Goal: Task Accomplishment & Management: Manage account settings

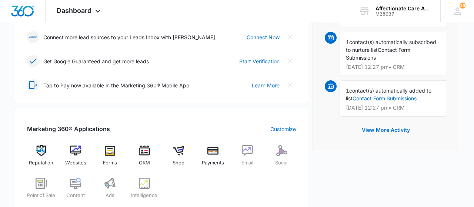
scroll to position [231, 0]
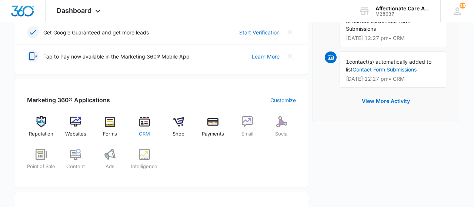
click at [142, 123] on img at bounding box center [144, 121] width 11 height 11
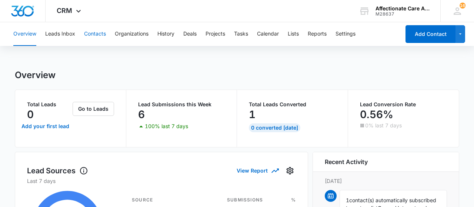
click at [90, 34] on button "Contacts" at bounding box center [95, 34] width 22 height 24
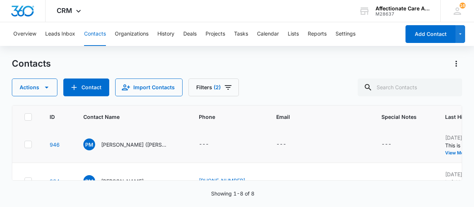
scroll to position [240, 0]
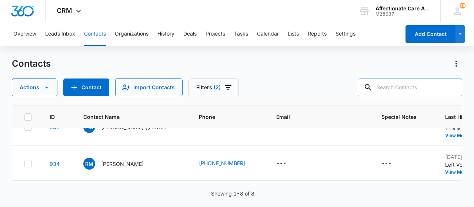
click at [401, 86] on input "text" at bounding box center [410, 88] width 104 height 18
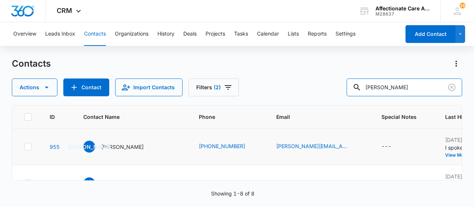
scroll to position [111, 0]
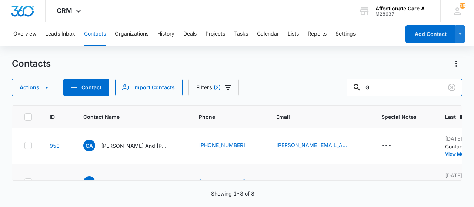
type input "G"
type input "[PERSON_NAME]"
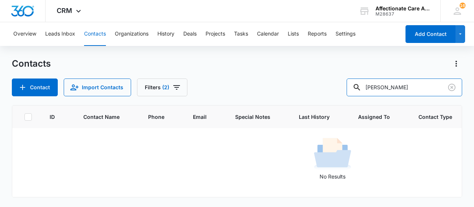
drag, startPoint x: 404, startPoint y: 87, endPoint x: 331, endPoint y: 103, distance: 74.5
click at [347, 96] on input "[PERSON_NAME]" at bounding box center [405, 88] width 116 height 18
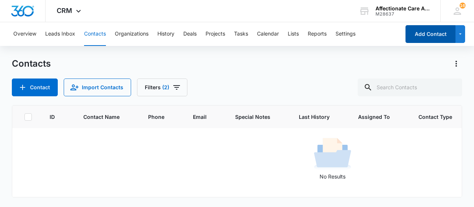
click at [429, 34] on button "Add Contact" at bounding box center [431, 34] width 50 height 18
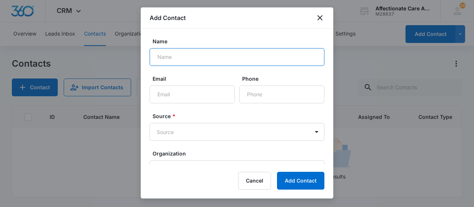
click at [177, 57] on input "Name" at bounding box center [237, 57] width 175 height 18
type input "[PERSON_NAME]"
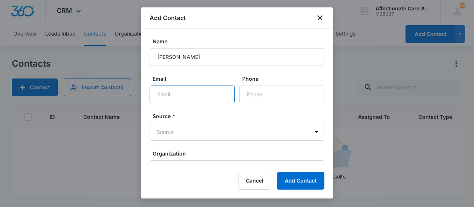
click at [165, 98] on input "Email" at bounding box center [192, 95] width 85 height 18
click at [267, 94] on input "Phone" at bounding box center [281, 95] width 85 height 18
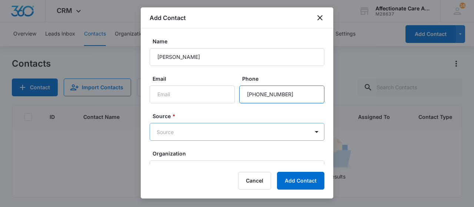
type input "[PHONE_NUMBER]"
click at [169, 134] on body "CRM Apps Reputation Websites Forms CRM Email Social Shop Payments POS Content A…" at bounding box center [237, 103] width 474 height 207
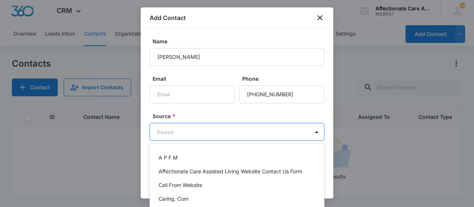
scroll to position [0, 0]
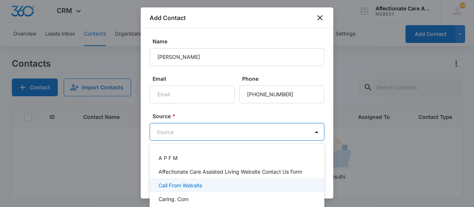
click at [190, 183] on p "Call From Website" at bounding box center [181, 186] width 44 height 8
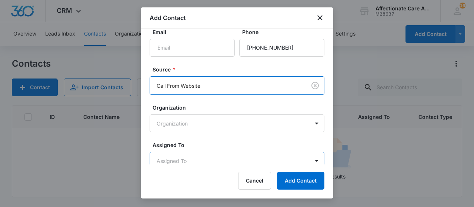
scroll to position [77, 0]
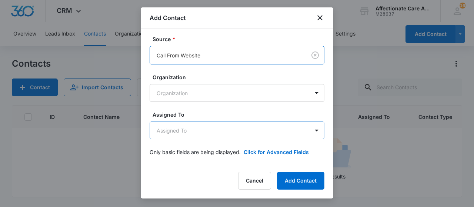
click at [210, 137] on body "CRM Apps Reputation Websites Forms CRM Email Social Shop Payments POS Content A…" at bounding box center [237, 103] width 474 height 207
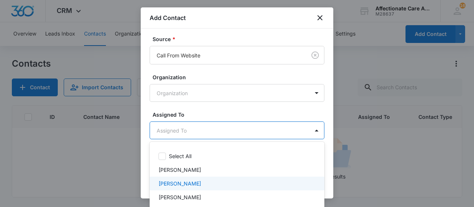
scroll to position [36, 0]
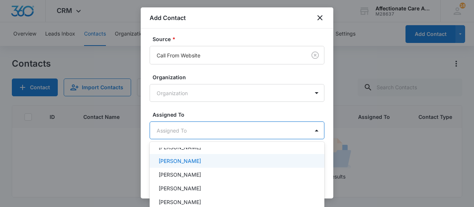
click at [201, 162] on p "Urvashi Garib-Sohan" at bounding box center [180, 161] width 43 height 8
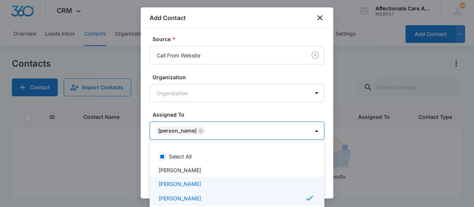
click at [187, 183] on p "KACEY SCHNIEDERJAN" at bounding box center [180, 184] width 43 height 8
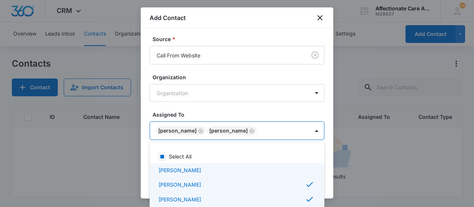
scroll to position [39, 0]
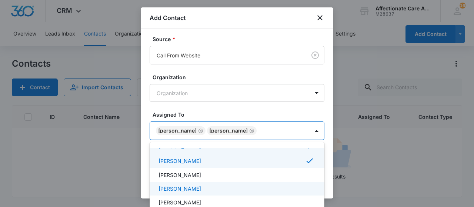
click at [217, 188] on div "[PERSON_NAME]" at bounding box center [237, 189] width 156 height 8
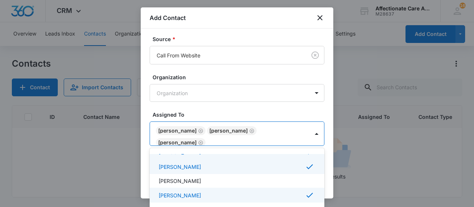
click at [312, 136] on div at bounding box center [237, 103] width 474 height 207
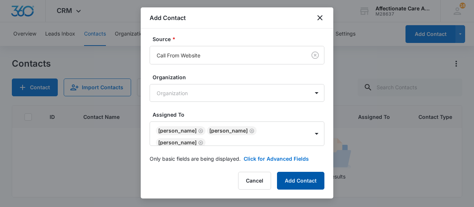
click at [293, 178] on button "Add Contact" at bounding box center [300, 181] width 47 height 18
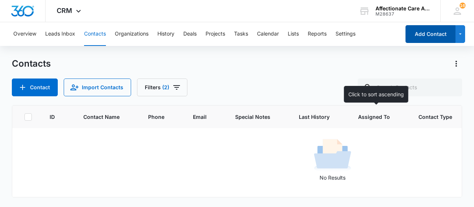
scroll to position [9, 0]
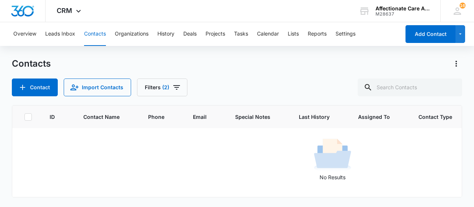
click at [295, 49] on div "Overview Leads Inbox Contacts Organizations History Deals Projects Tasks Calend…" at bounding box center [237, 114] width 474 height 184
click at [98, 32] on button "Contacts" at bounding box center [95, 34] width 22 height 24
click at [155, 90] on button "Filters (2)" at bounding box center [162, 88] width 50 height 18
click at [223, 70] on div "Contacts Contact Import Contacts Filters (2)" at bounding box center [237, 77] width 450 height 39
click at [28, 31] on button "Overview" at bounding box center [24, 34] width 23 height 24
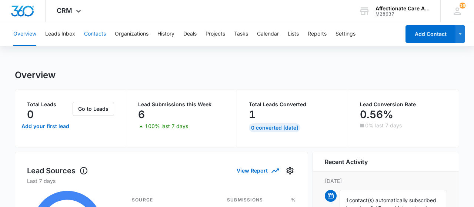
click at [92, 34] on button "Contacts" at bounding box center [95, 34] width 22 height 24
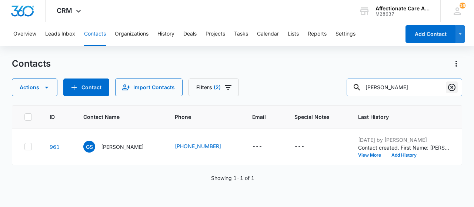
click at [456, 86] on icon "Clear" at bounding box center [451, 87] width 9 height 9
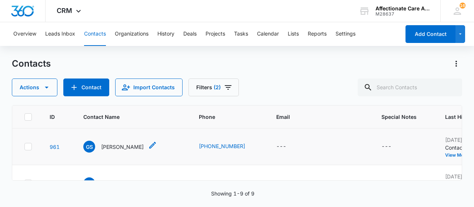
click at [114, 147] on p "[PERSON_NAME]" at bounding box center [122, 147] width 43 height 8
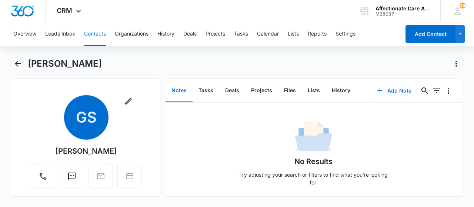
click at [400, 91] on button "Add Note" at bounding box center [394, 91] width 49 height 18
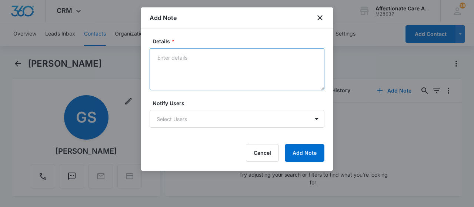
paste textarea "I spoke with Mrs. Gia Stevenson regarding her 95-year-old grandmother, who curr…"
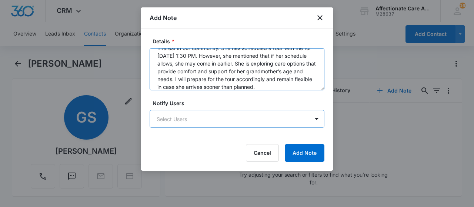
type textarea "I spoke with Mrs. Gia Stevenson regarding her 95-year-old grandmother, who curr…"
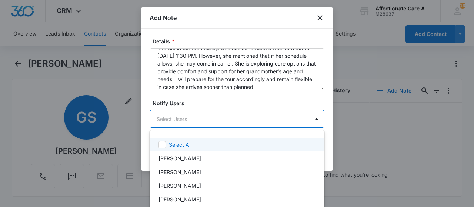
scroll to position [41, 0]
click at [174, 122] on body "CRM Apps Reputation Websites Forms CRM Email Social Shop Payments POS Content A…" at bounding box center [237, 103] width 474 height 207
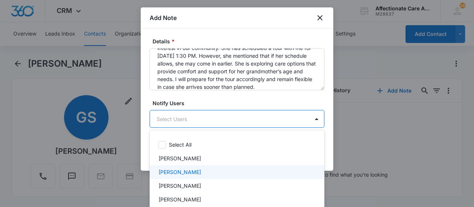
click at [185, 173] on p "KACEY SCHNIEDERJAN" at bounding box center [180, 172] width 43 height 8
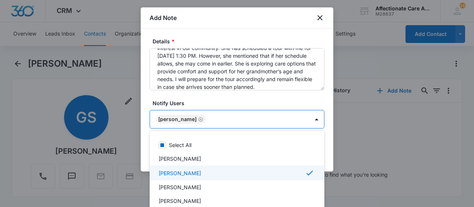
scroll to position [26, 0]
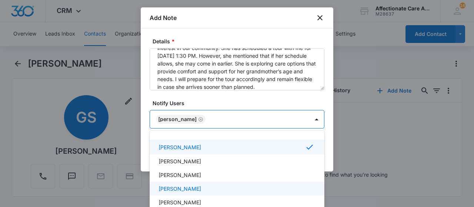
click at [180, 189] on p "Urvashi Garib-Sohan" at bounding box center [180, 189] width 43 height 8
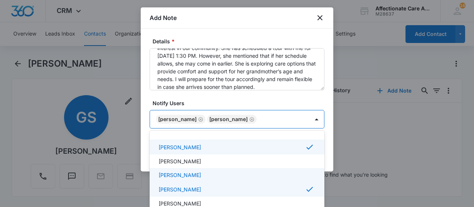
scroll to position [0, 0]
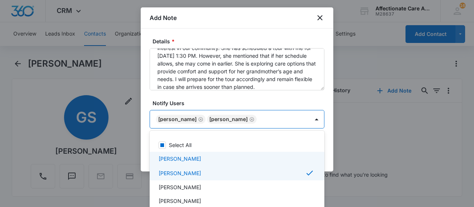
click at [190, 153] on div "[PERSON_NAME]" at bounding box center [237, 159] width 175 height 14
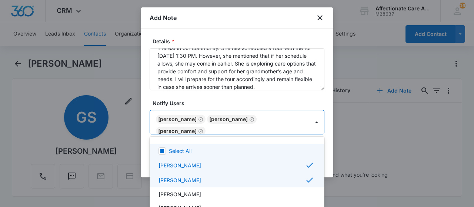
click at [303, 97] on div at bounding box center [237, 103] width 474 height 207
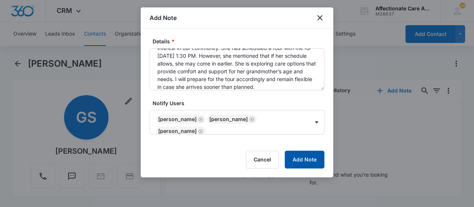
drag, startPoint x: 306, startPoint y: 160, endPoint x: 281, endPoint y: 201, distance: 47.5
click at [305, 160] on button "Add Note" at bounding box center [305, 160] width 40 height 18
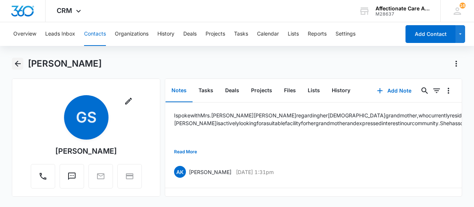
click at [20, 62] on icon "Back" at bounding box center [17, 63] width 9 height 9
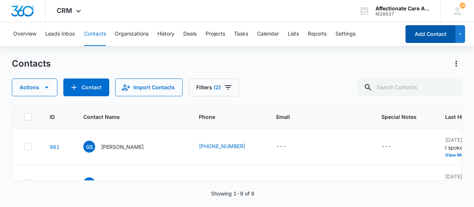
click at [432, 33] on button "Add Contact" at bounding box center [431, 34] width 50 height 18
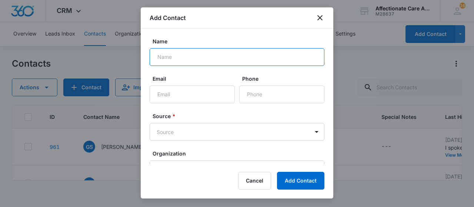
click at [172, 57] on input "Name" at bounding box center [237, 57] width 175 height 18
type input "[PERSON_NAME]"
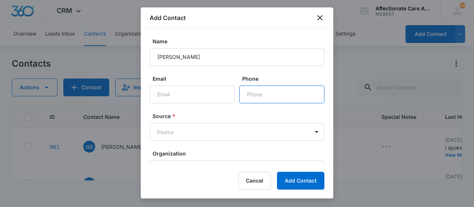
click at [262, 98] on input "Phone" at bounding box center [281, 95] width 85 height 18
type input "[PHONE_NUMBER]"
click at [196, 132] on body "CRM Apps Reputation Websites Forms CRM Email Social Shop Payments POS Content A…" at bounding box center [237, 103] width 474 height 207
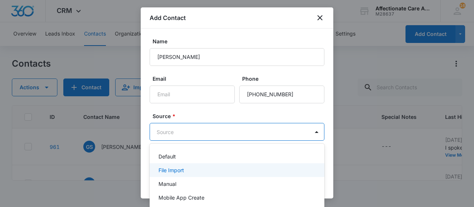
scroll to position [93, 0]
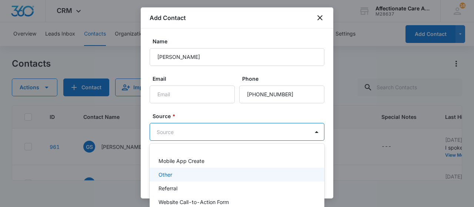
click at [182, 176] on div "Other" at bounding box center [237, 175] width 156 height 8
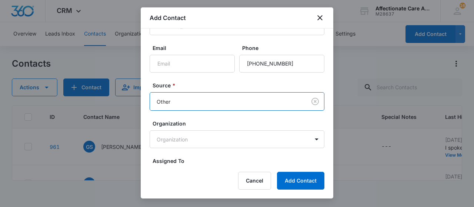
scroll to position [74, 0]
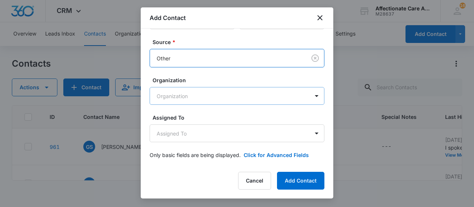
click at [182, 96] on body "CRM Apps Reputation Websites Forms CRM Email Social Shop Payments POS Content A…" at bounding box center [237, 103] width 474 height 207
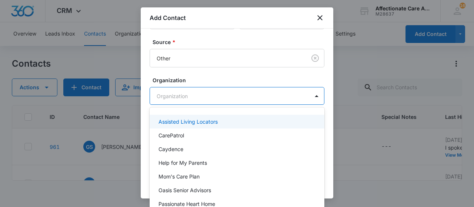
drag, startPoint x: 182, startPoint y: 92, endPoint x: 177, endPoint y: 118, distance: 26.3
click at [182, 91] on div at bounding box center [237, 103] width 474 height 207
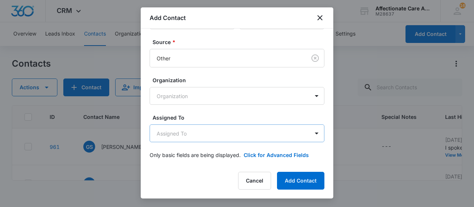
click at [172, 134] on body "CRM Apps Reputation Websites Forms CRM Email Social Shop Payments POS Content A…" at bounding box center [237, 103] width 474 height 207
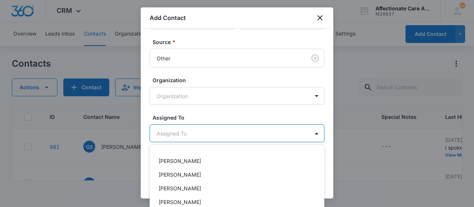
scroll to position [38, 0]
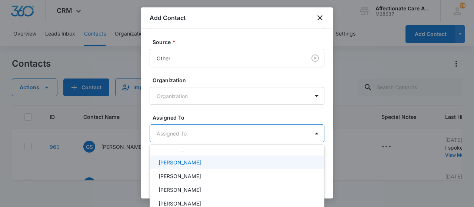
click at [188, 165] on p "Urvashi Garib-Sohan" at bounding box center [180, 163] width 43 height 8
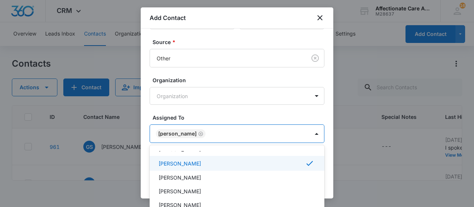
scroll to position [0, 0]
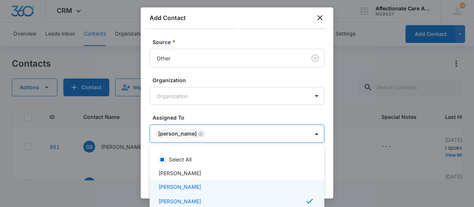
click at [201, 189] on p "KACEY SCHNIEDERJAN" at bounding box center [180, 187] width 43 height 8
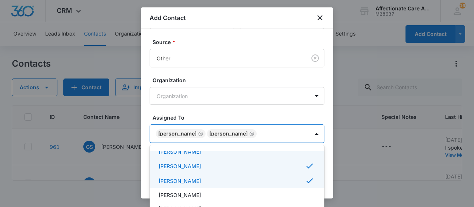
scroll to position [41, 0]
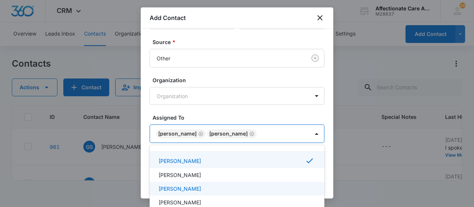
drag, startPoint x: 209, startPoint y: 188, endPoint x: 239, endPoint y: 179, distance: 31.3
click at [209, 187] on div "[PERSON_NAME]" at bounding box center [237, 189] width 156 height 8
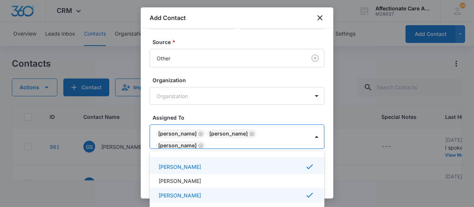
click at [315, 138] on div at bounding box center [237, 103] width 474 height 207
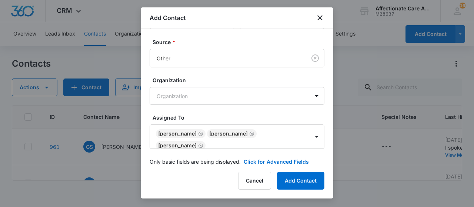
scroll to position [74, 0]
drag, startPoint x: 300, startPoint y: 183, endPoint x: 285, endPoint y: 161, distance: 27.1
click at [298, 181] on button "Add Contact" at bounding box center [300, 181] width 47 height 18
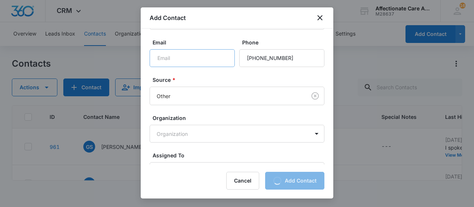
scroll to position [0, 0]
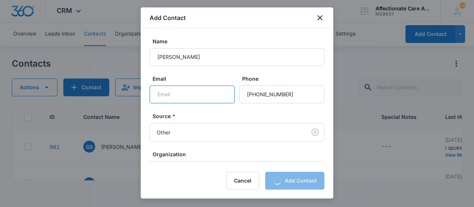
click at [191, 95] on input "Email" at bounding box center [192, 95] width 85 height 18
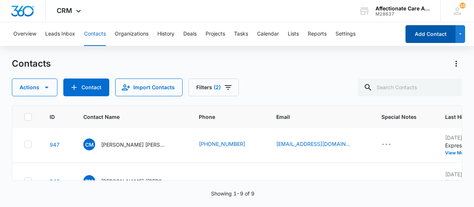
scroll to position [276, 0]
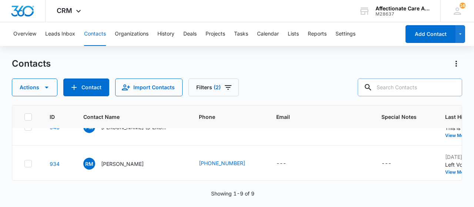
click at [402, 92] on input "text" at bounding box center [410, 88] width 104 height 18
type input "o"
click at [453, 89] on icon "Clear" at bounding box center [451, 87] width 9 height 9
type input "O"
click at [358, 86] on input "O" at bounding box center [405, 88] width 116 height 18
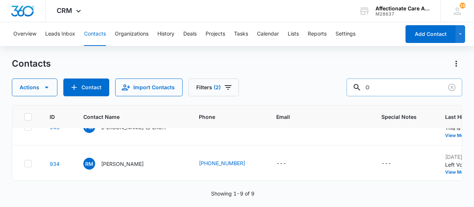
click at [380, 90] on input "O" at bounding box center [405, 88] width 116 height 18
type input "jac"
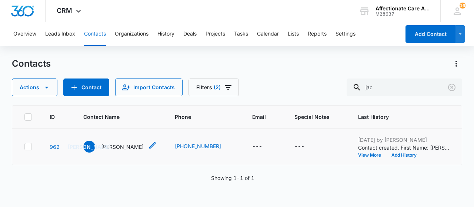
click at [123, 147] on p "[PERSON_NAME]" at bounding box center [122, 147] width 43 height 8
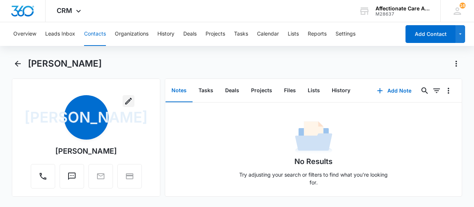
click at [130, 100] on icon "button" at bounding box center [128, 101] width 9 height 9
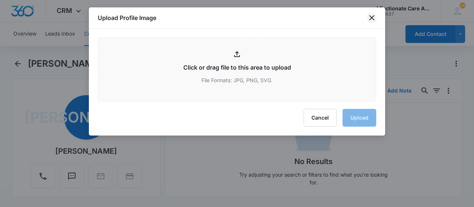
click at [370, 18] on icon "close" at bounding box center [371, 17] width 9 height 9
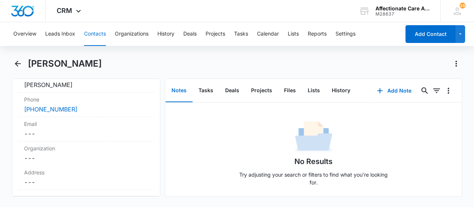
scroll to position [148, 0]
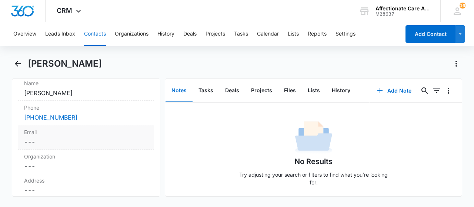
click at [35, 133] on label "Email" at bounding box center [86, 132] width 124 height 8
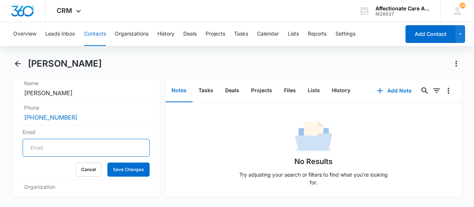
click at [37, 148] on input "Email" at bounding box center [86, 148] width 127 height 18
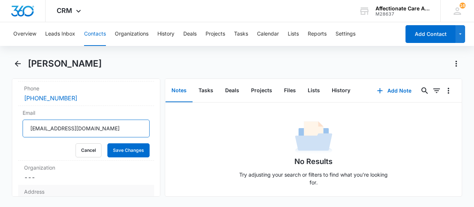
scroll to position [185, 0]
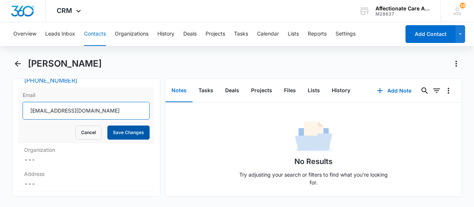
type input "[EMAIL_ADDRESS][DOMAIN_NAME]"
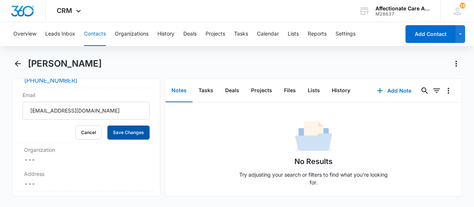
drag, startPoint x: 129, startPoint y: 134, endPoint x: 200, endPoint y: 201, distance: 98.0
click at [129, 136] on button "Save Changes" at bounding box center [128, 133] width 42 height 14
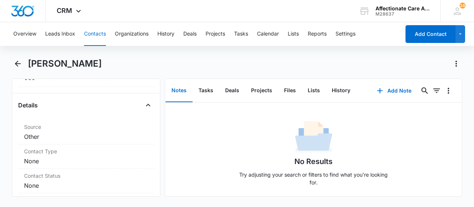
scroll to position [111, 0]
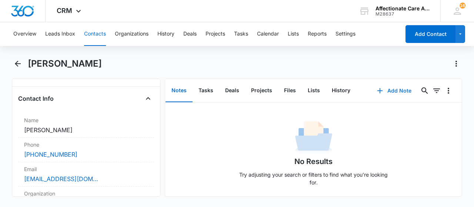
drag, startPoint x: 397, startPoint y: 92, endPoint x: 393, endPoint y: 90, distance: 4.3
click at [393, 90] on button "Add Note" at bounding box center [394, 91] width 49 height 18
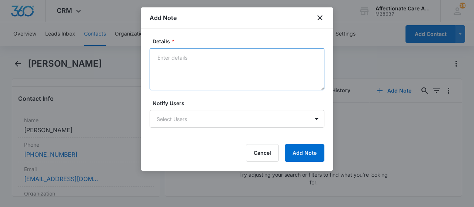
paste textarea "ChatGPT said: Spoke with Jaclyn O’Connell regarding her father, who was recentl…"
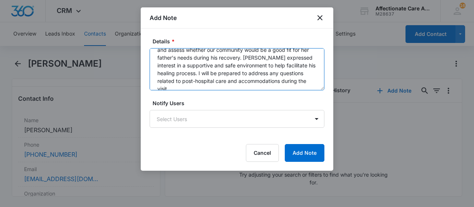
scroll to position [0, 0]
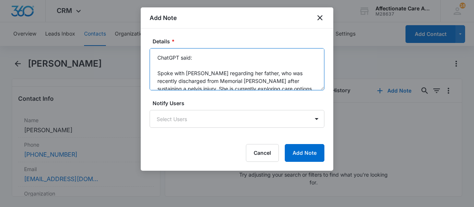
click at [203, 57] on textarea "ChatGPT said: Spoke with Jaclyn O’Connell regarding her father, who was recentl…" at bounding box center [237, 69] width 175 height 42
drag, startPoint x: 203, startPoint y: 57, endPoint x: 144, endPoint y: 61, distance: 59.0
click at [150, 60] on textarea "ChatGPT said: Spoke with Jaclyn O’Connell regarding her father, who was recentl…" at bounding box center [237, 69] width 175 height 42
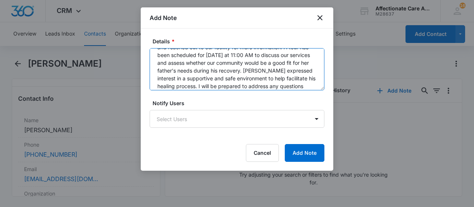
scroll to position [62, 0]
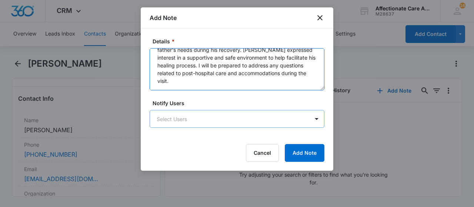
type textarea "Spoke with Jaclyn O’Connell regarding her father, who was recently discharged f…"
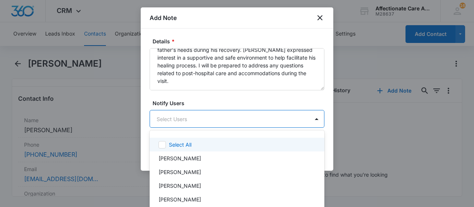
click at [188, 120] on body "CRM Apps Reputation Websites Forms CRM Email Social Shop Payments POS Content A…" at bounding box center [237, 103] width 474 height 207
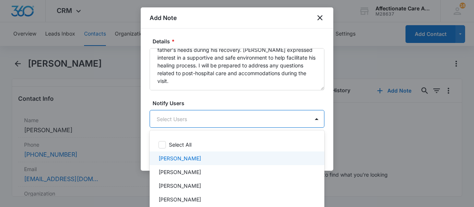
click at [173, 161] on p "[PERSON_NAME]" at bounding box center [180, 158] width 43 height 8
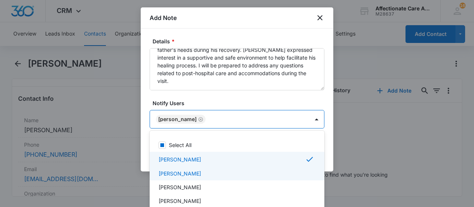
click at [182, 175] on p "KACEY SCHNIEDERJAN" at bounding box center [180, 174] width 43 height 8
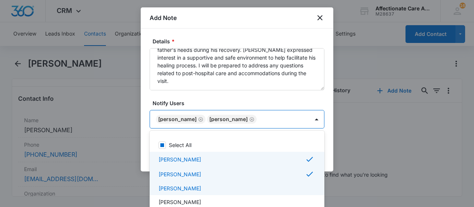
scroll to position [27, 0]
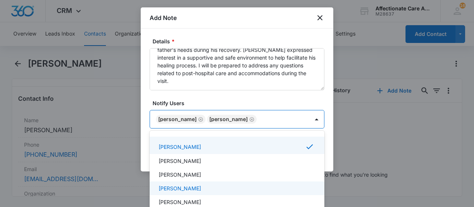
click at [201, 189] on p "Urvashi Garib-Sohan" at bounding box center [180, 188] width 43 height 8
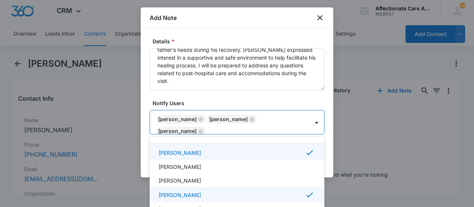
click at [320, 106] on div at bounding box center [237, 103] width 474 height 207
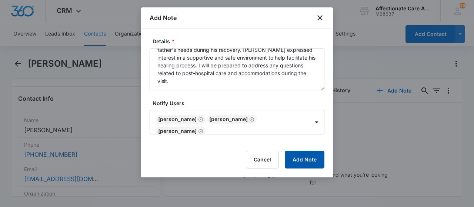
click at [309, 159] on button "Add Note" at bounding box center [305, 160] width 40 height 18
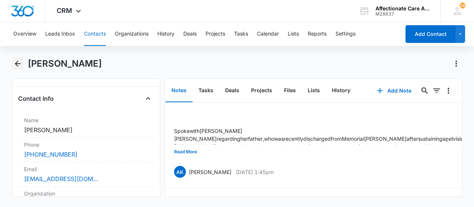
drag, startPoint x: 18, startPoint y: 64, endPoint x: 53, endPoint y: 58, distance: 35.1
click at [18, 64] on icon "Back" at bounding box center [17, 63] width 9 height 9
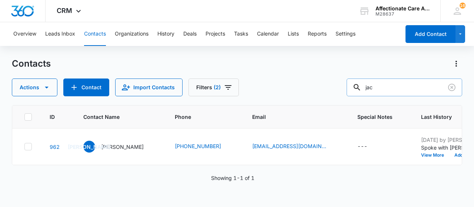
click at [415, 90] on input "jac" at bounding box center [405, 88] width 116 height 18
type input "j"
click at [300, 69] on div "Contacts" at bounding box center [237, 64] width 450 height 12
click at [451, 89] on icon "Clear" at bounding box center [451, 87] width 7 height 7
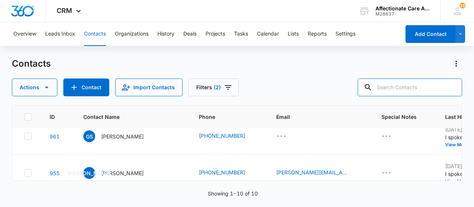
scroll to position [37, 0]
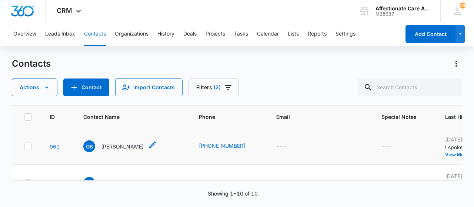
click at [120, 144] on p "[PERSON_NAME]" at bounding box center [122, 147] width 43 height 8
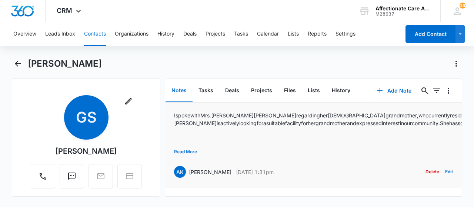
click at [192, 150] on button "Read More" at bounding box center [185, 152] width 23 height 14
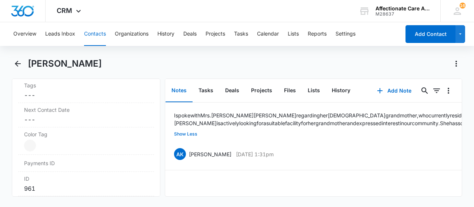
scroll to position [630, 0]
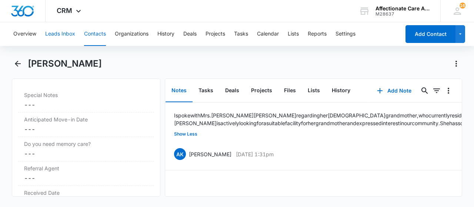
click at [53, 35] on button "Leads Inbox" at bounding box center [60, 34] width 30 height 24
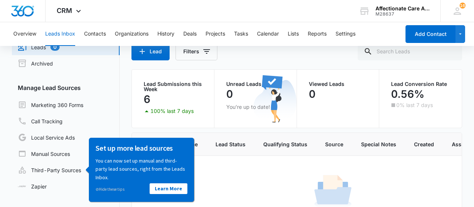
scroll to position [62, 0]
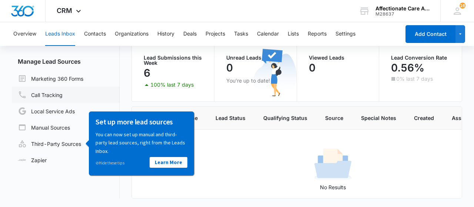
drag, startPoint x: 97, startPoint y: 89, endPoint x: 73, endPoint y: 91, distance: 24.2
click at [63, 90] on link "Call Tracking" at bounding box center [40, 94] width 45 height 9
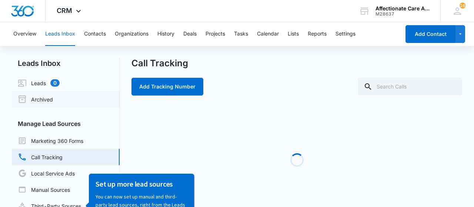
click at [53, 97] on link "Archived" at bounding box center [35, 99] width 35 height 9
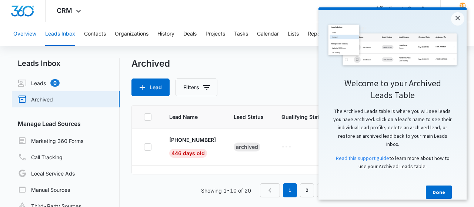
click at [31, 33] on button "Overview" at bounding box center [24, 34] width 23 height 24
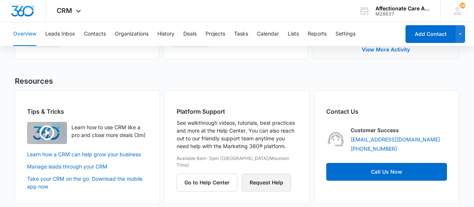
scroll to position [433, 0]
